Goal: Information Seeking & Learning: Learn about a topic

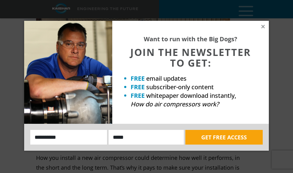
scroll to position [260, 0]
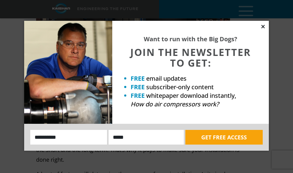
click at [264, 28] on icon at bounding box center [263, 27] width 6 height 6
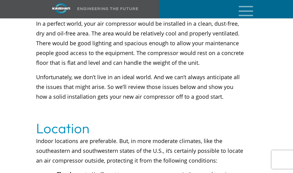
scroll to position [486, 0]
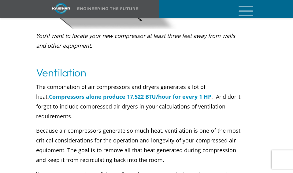
scroll to position [1395, 0]
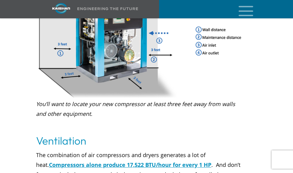
scroll to position [1322, 0]
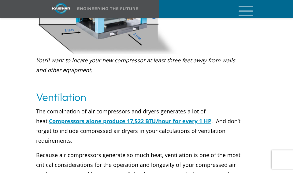
scroll to position [1386, 0]
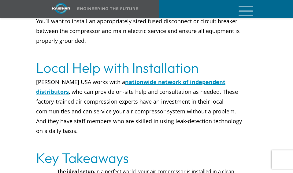
scroll to position [3239, 0]
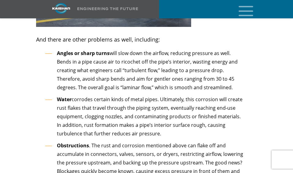
scroll to position [1966, 0]
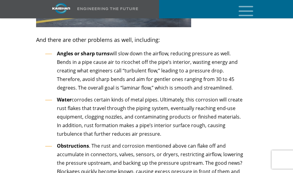
drag, startPoint x: 42, startPoint y: 65, endPoint x: 28, endPoint y: 67, distance: 14.9
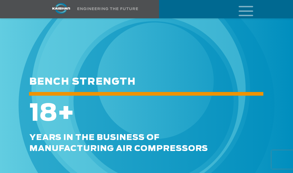
scroll to position [2726, 0]
